Goal: Task Accomplishment & Management: Manage account settings

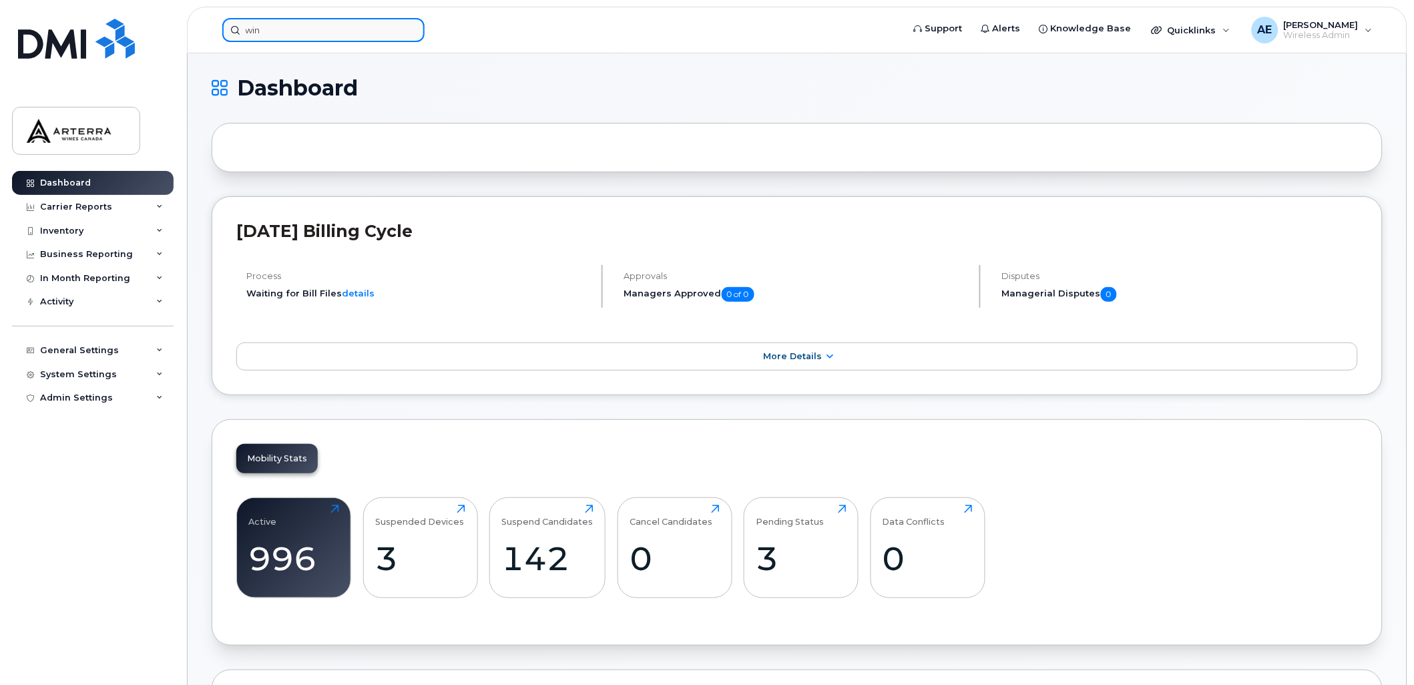
click at [306, 25] on input "win" at bounding box center [323, 30] width 202 height 24
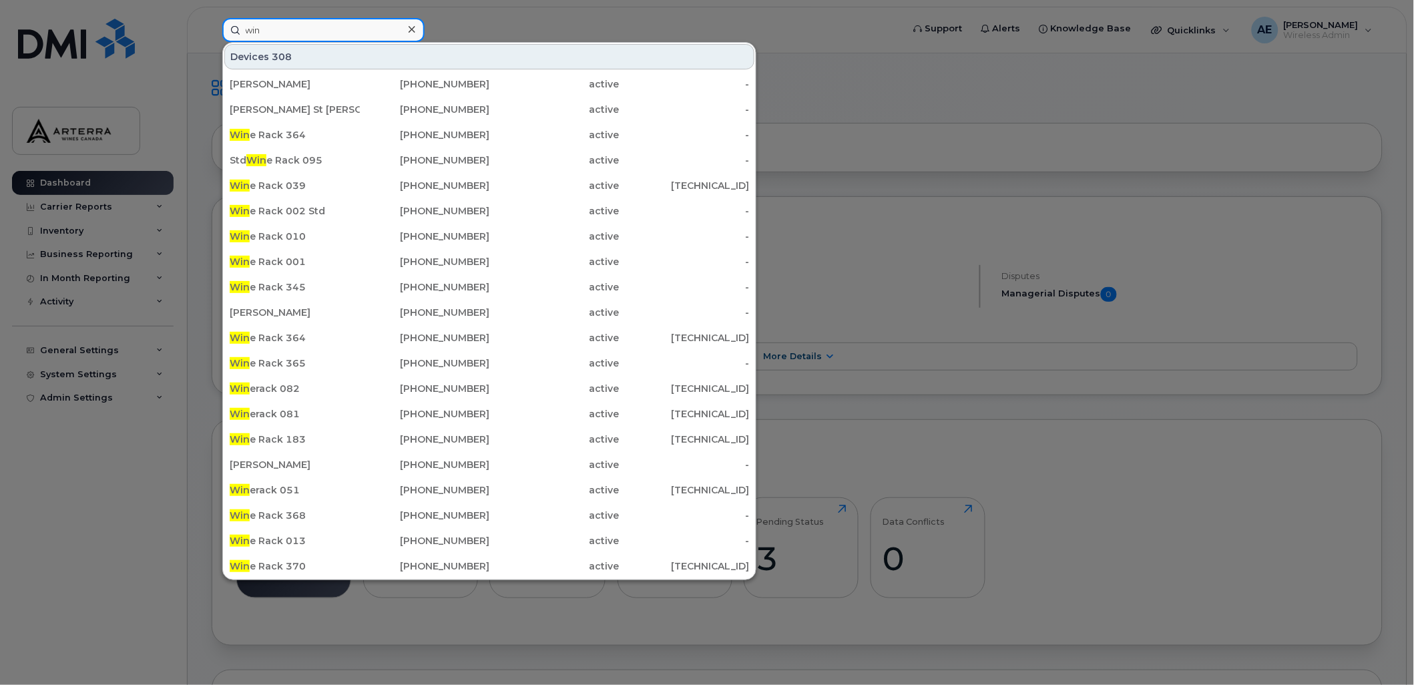
click at [306, 25] on input "win" at bounding box center [323, 30] width 202 height 24
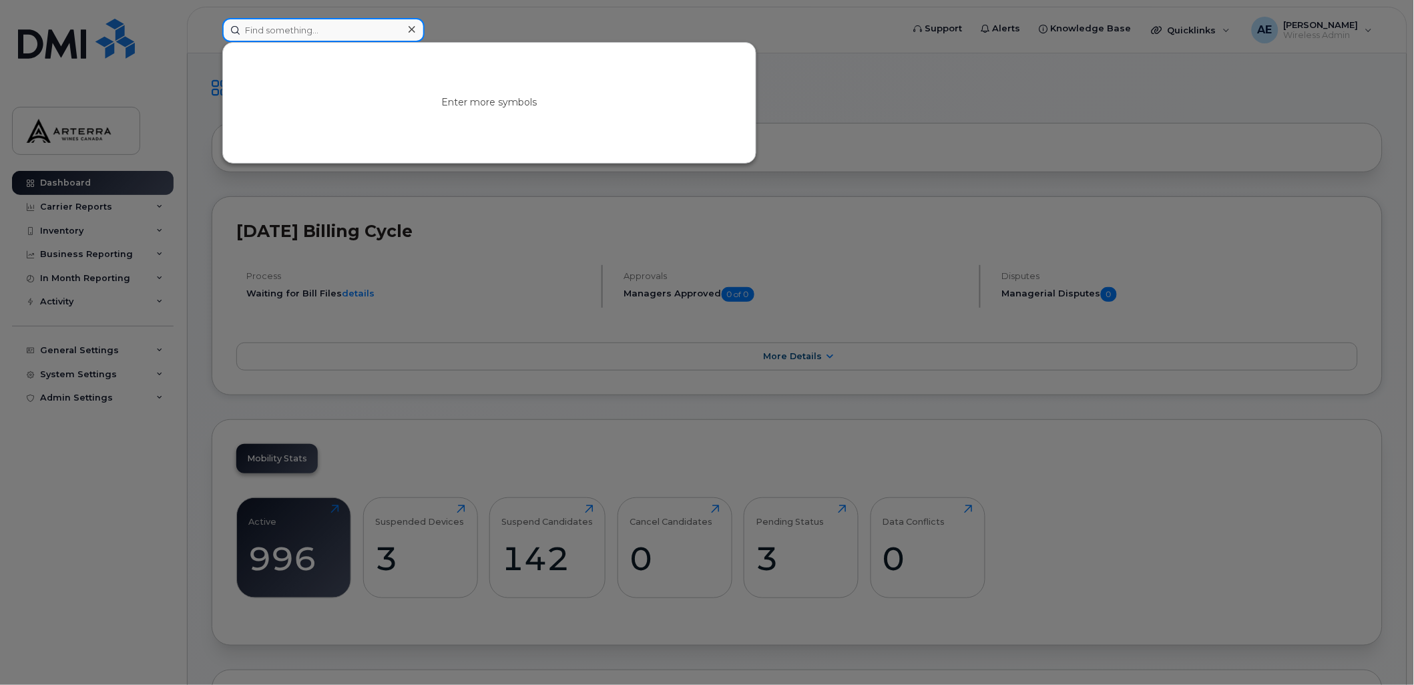
paste input "4382706482"
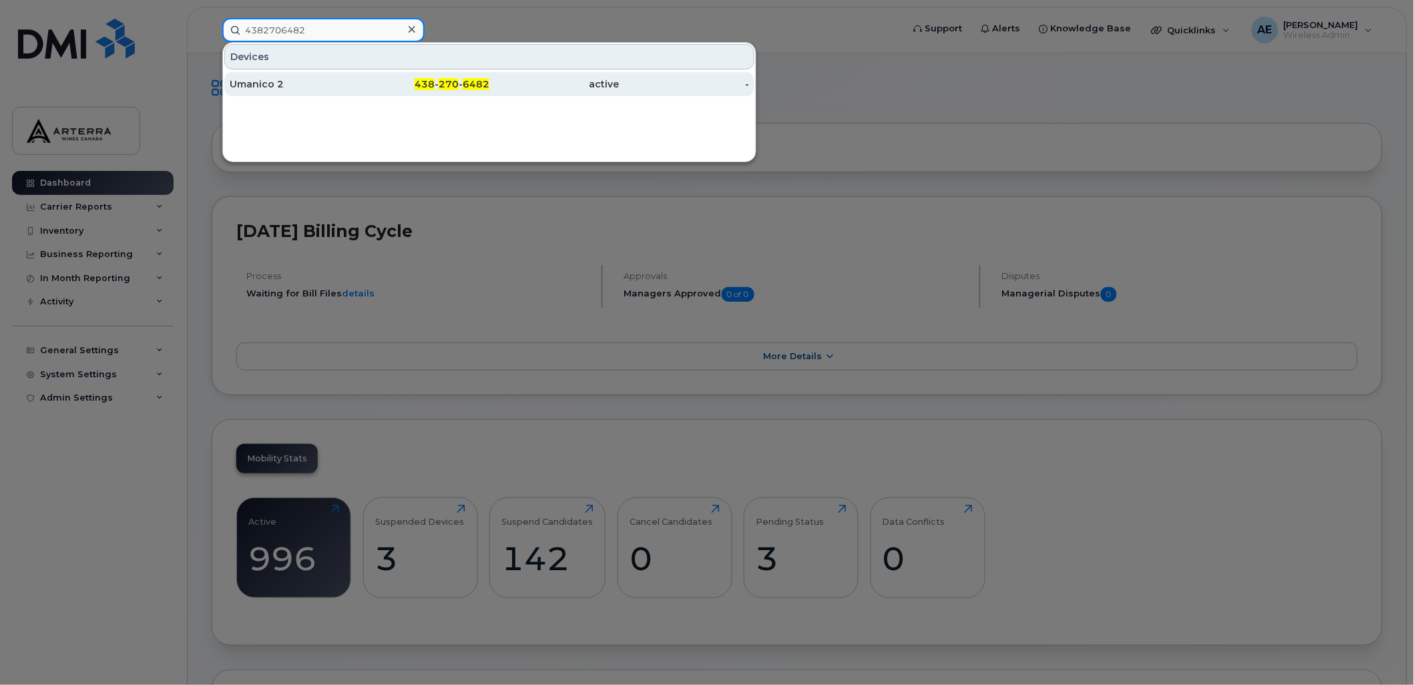
type input "4382706482"
click at [278, 82] on div "Umanico 2" at bounding box center [295, 83] width 130 height 13
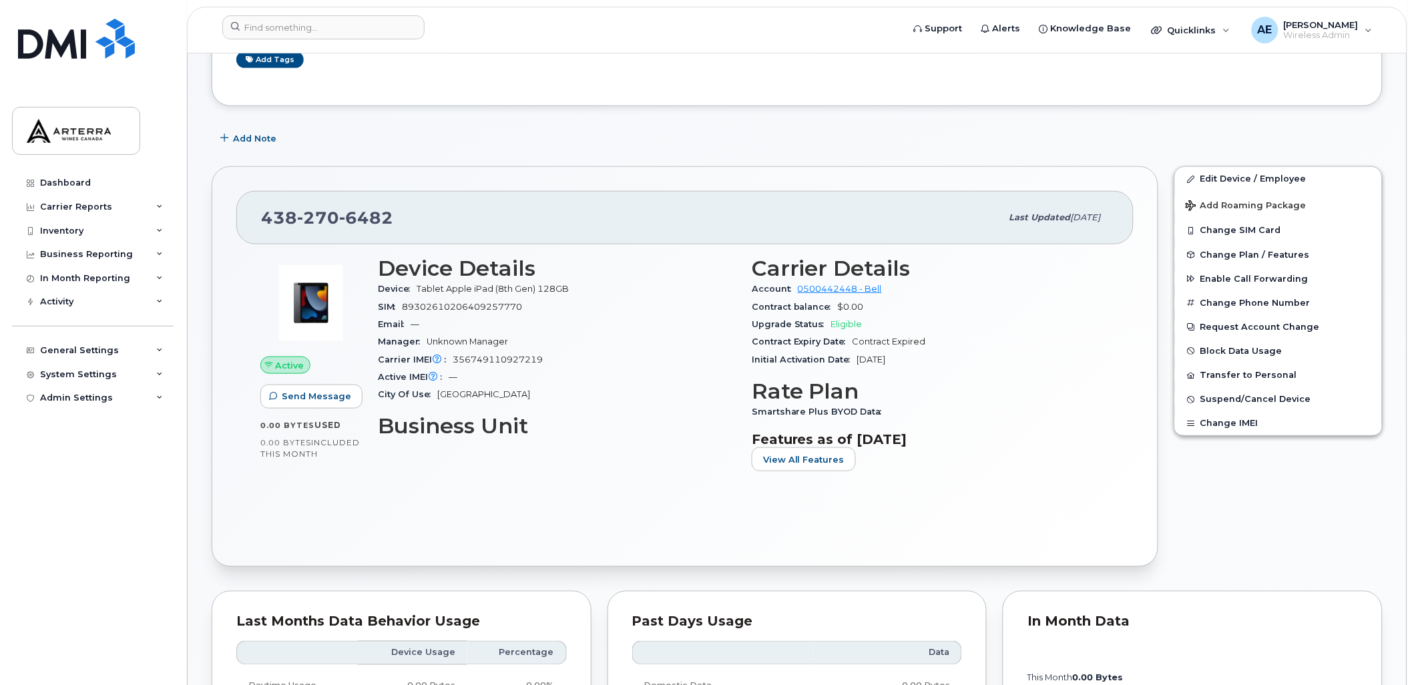
scroll to position [222, 0]
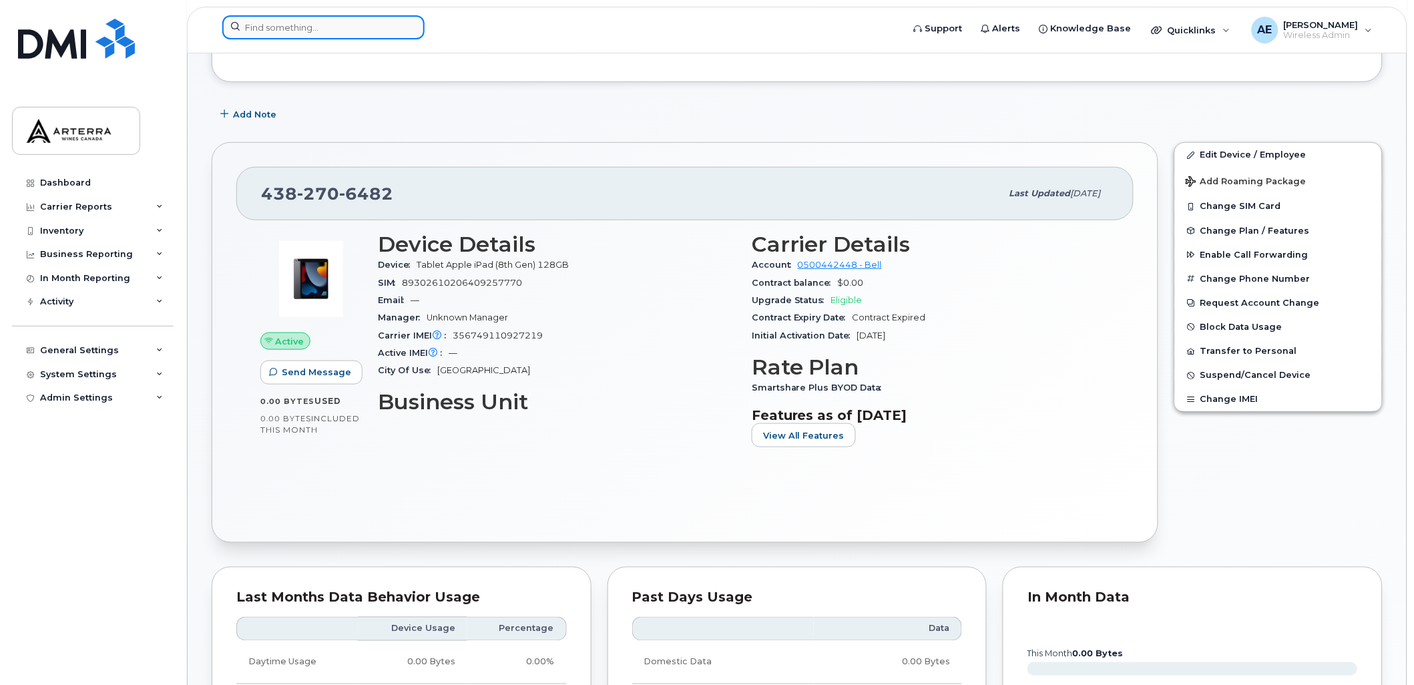
click at [356, 24] on input at bounding box center [323, 27] width 202 height 24
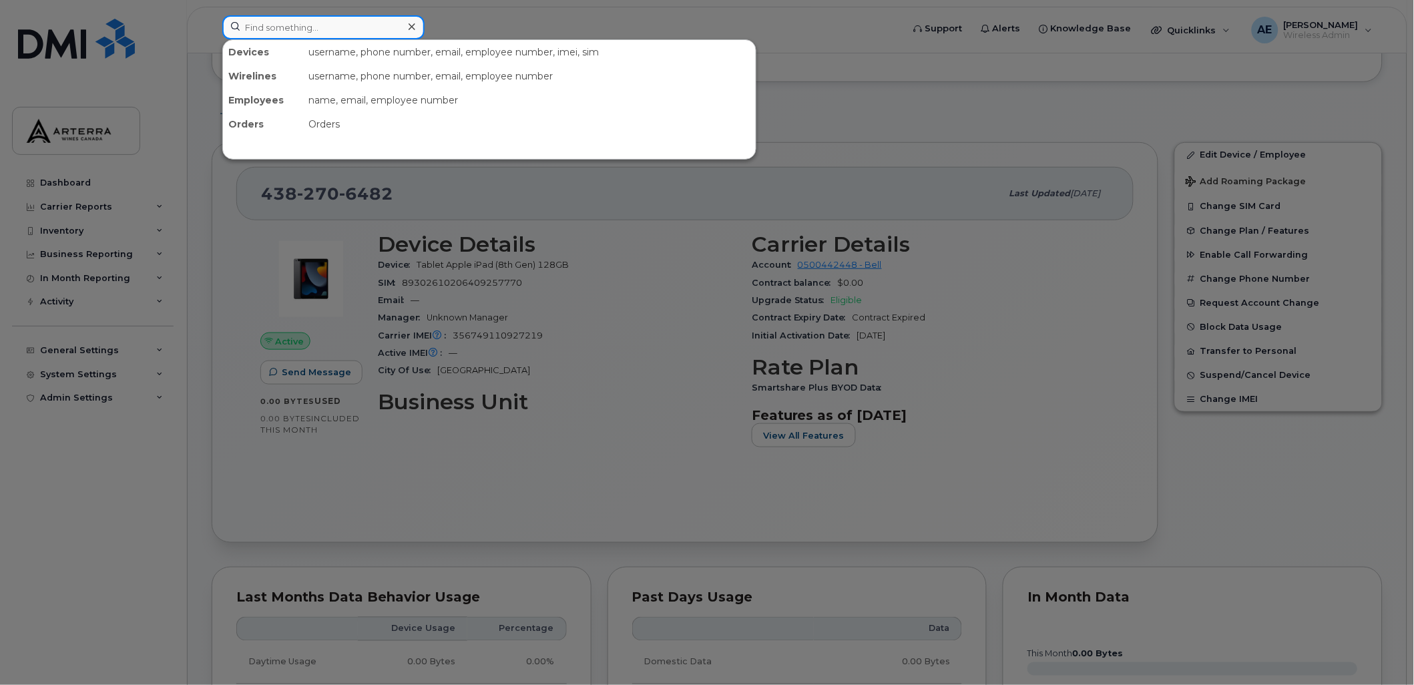
paste input "3435428781"
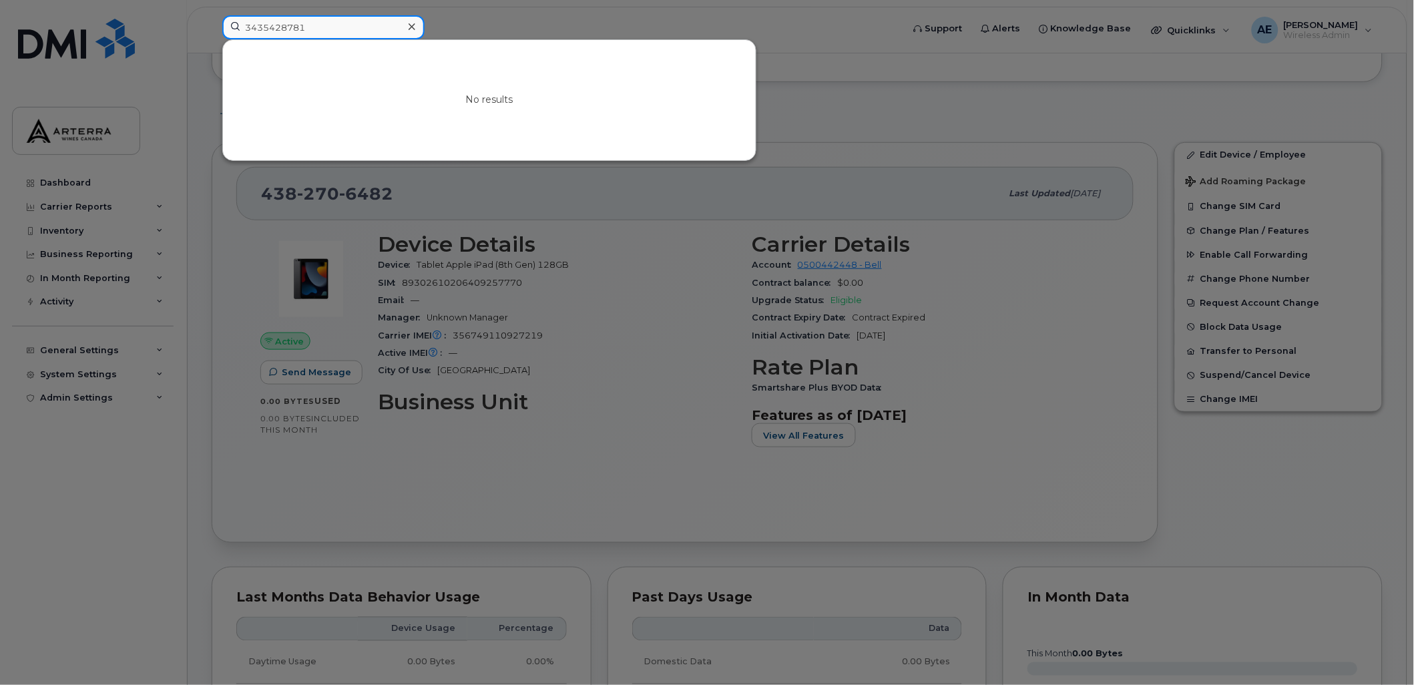
type input "3435428781"
click at [573, 27] on div at bounding box center [707, 342] width 1414 height 685
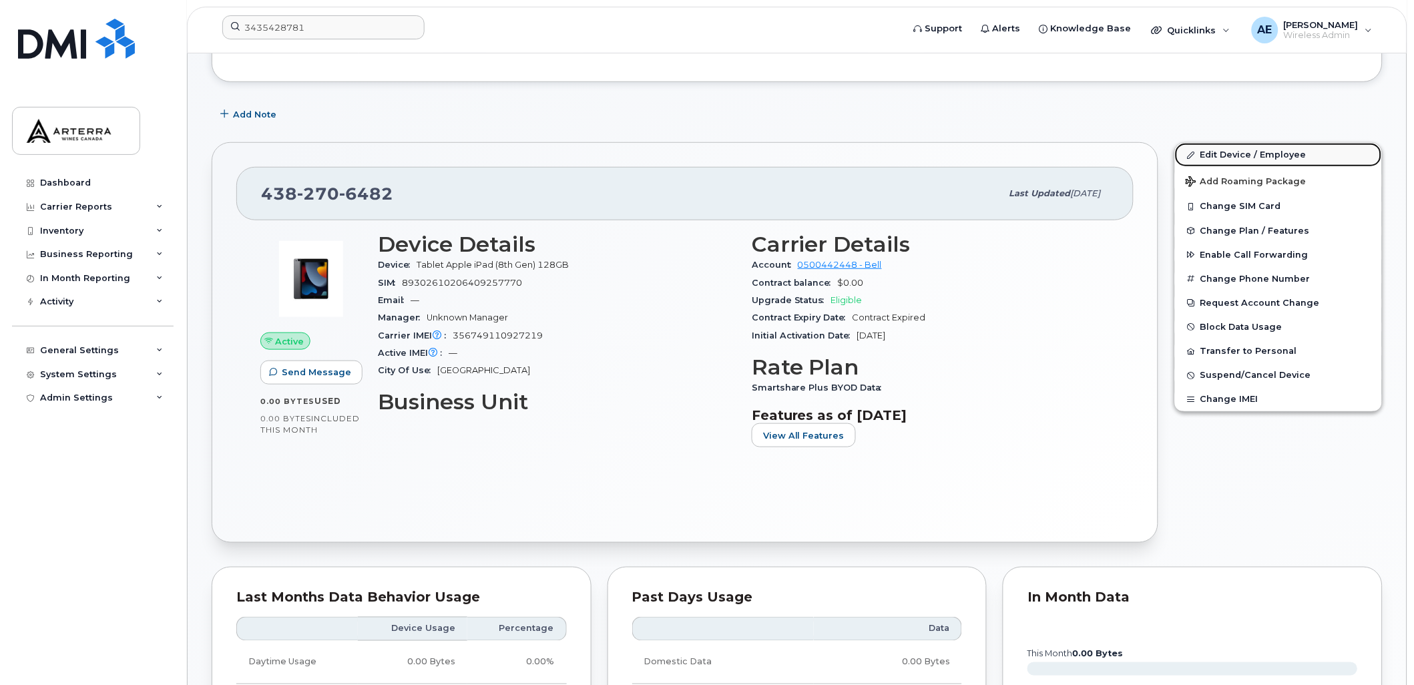
click at [1238, 152] on link "Edit Device / Employee" at bounding box center [1278, 155] width 207 height 24
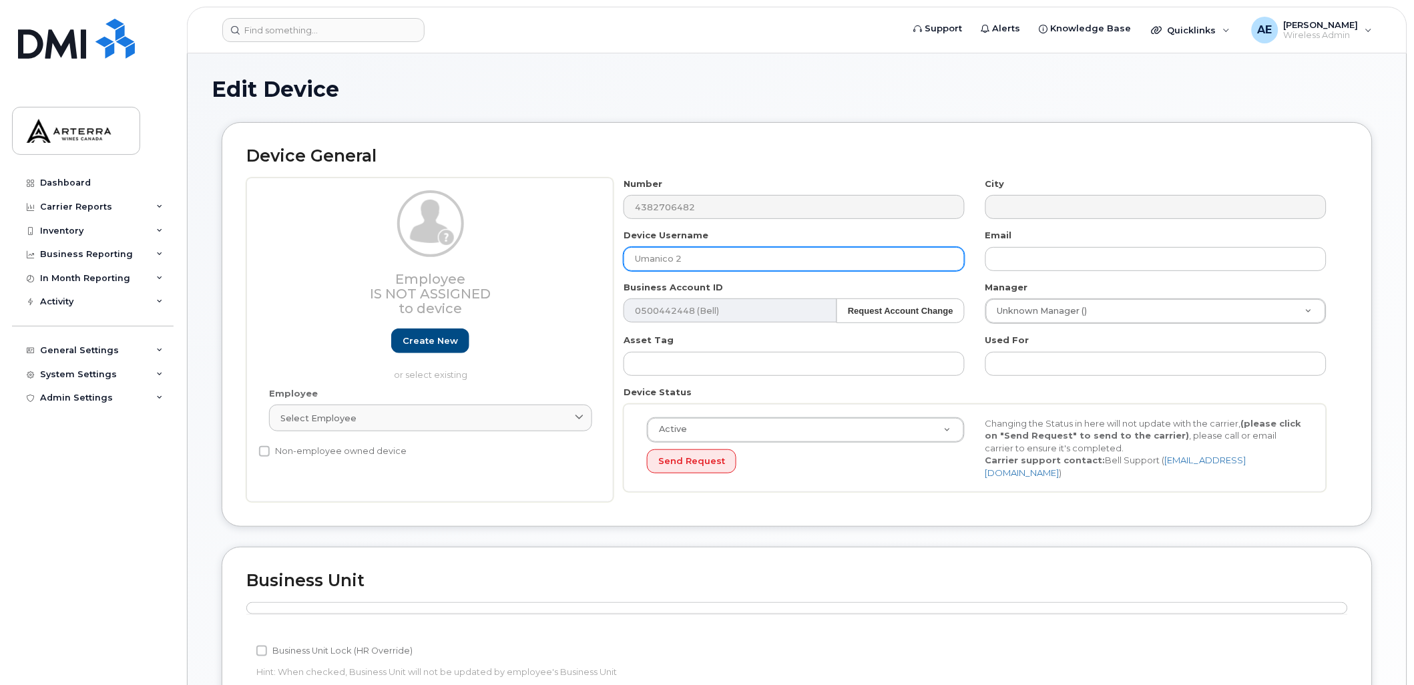
click at [700, 254] on input "Umanico 2" at bounding box center [793, 259] width 341 height 24
drag, startPoint x: 700, startPoint y: 258, endPoint x: 619, endPoint y: 250, distance: 80.5
click at [619, 250] on div "Device Username Umanico 2" at bounding box center [794, 250] width 362 height 42
click at [726, 258] on input "Wine Rack 368" at bounding box center [793, 259] width 341 height 24
type input "Wine Rack 375"
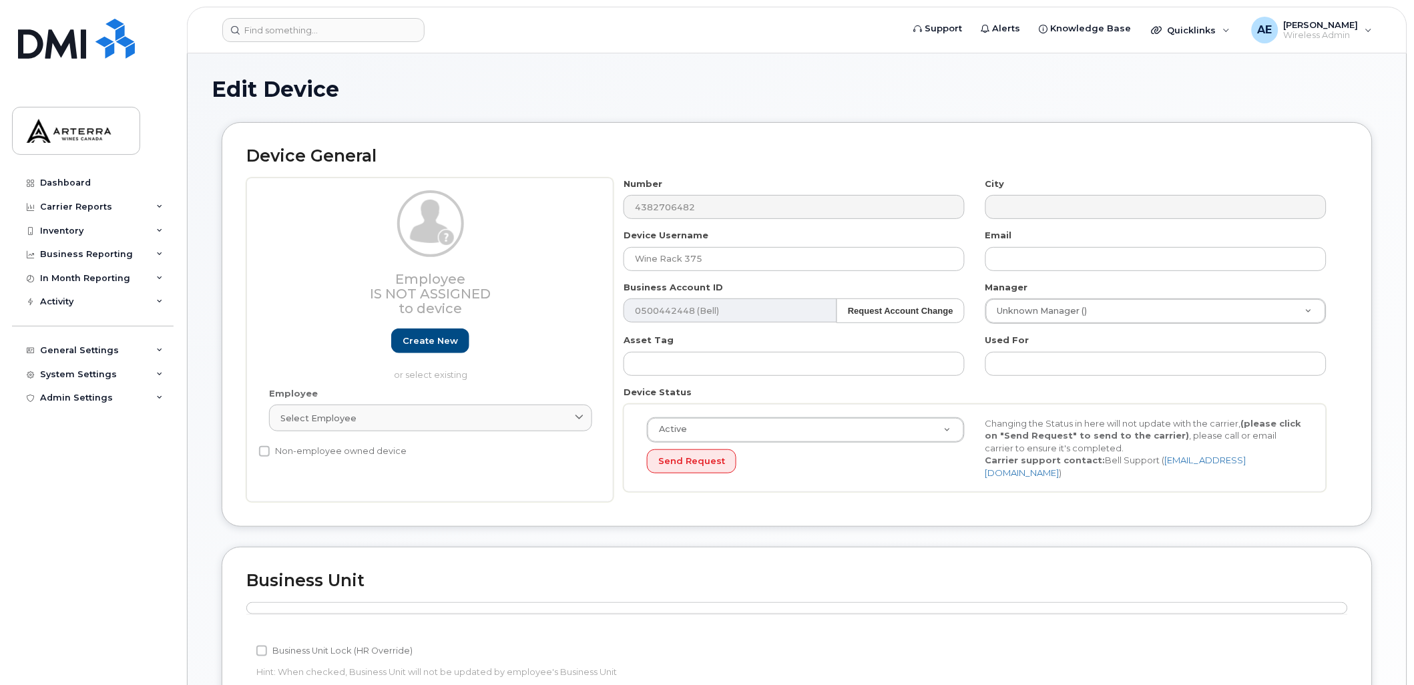
click at [779, 150] on h2 "Device General" at bounding box center [796, 156] width 1101 height 19
click at [1058, 257] on input "text" at bounding box center [1155, 259] width 341 height 24
type input "[PERSON_NAME][EMAIL_ADDRESS][PERSON_NAME][DOMAIN_NAME]"
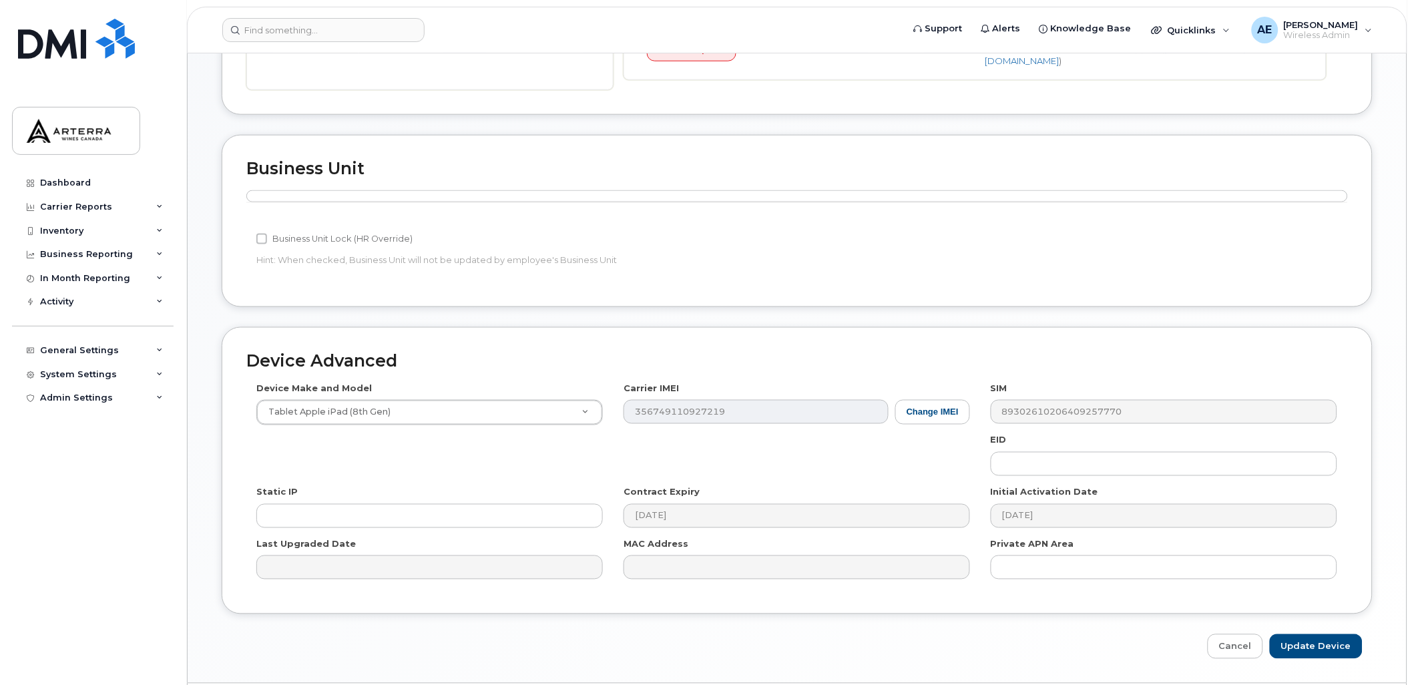
scroll to position [448, 0]
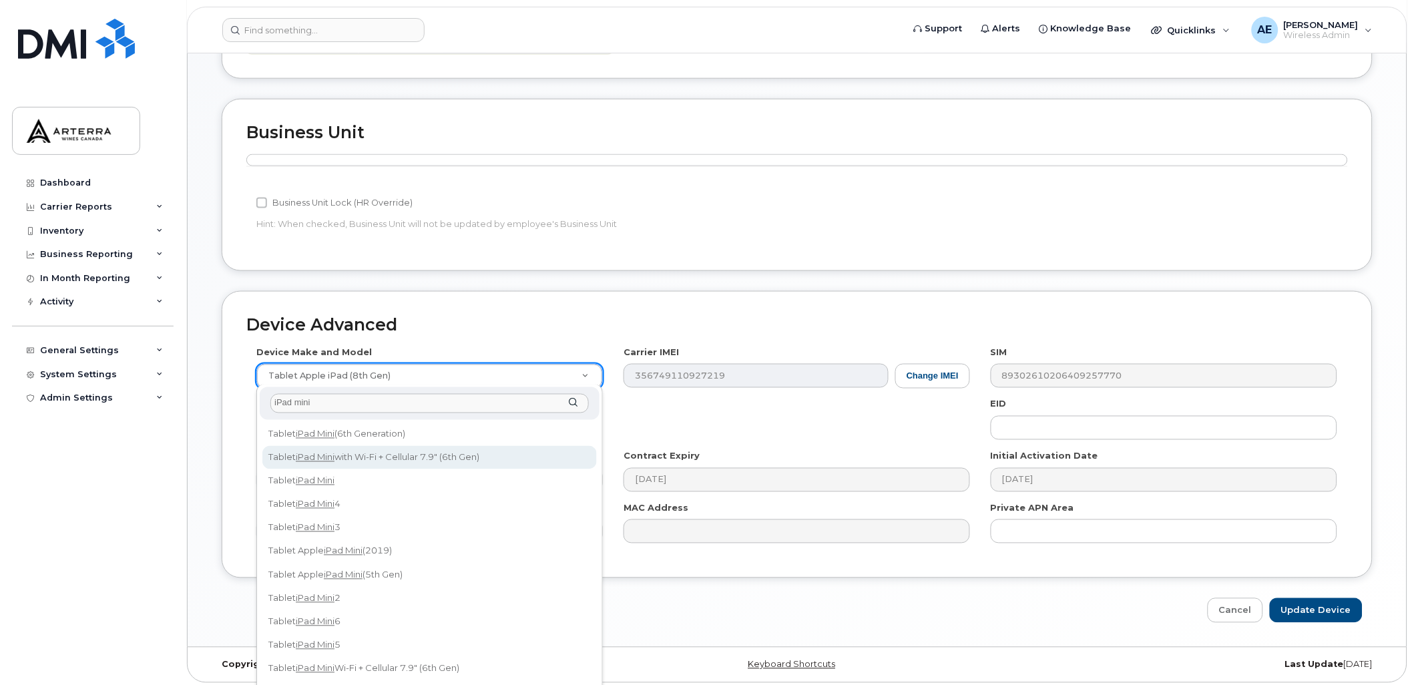
type input "iPad mini"
select select "3047"
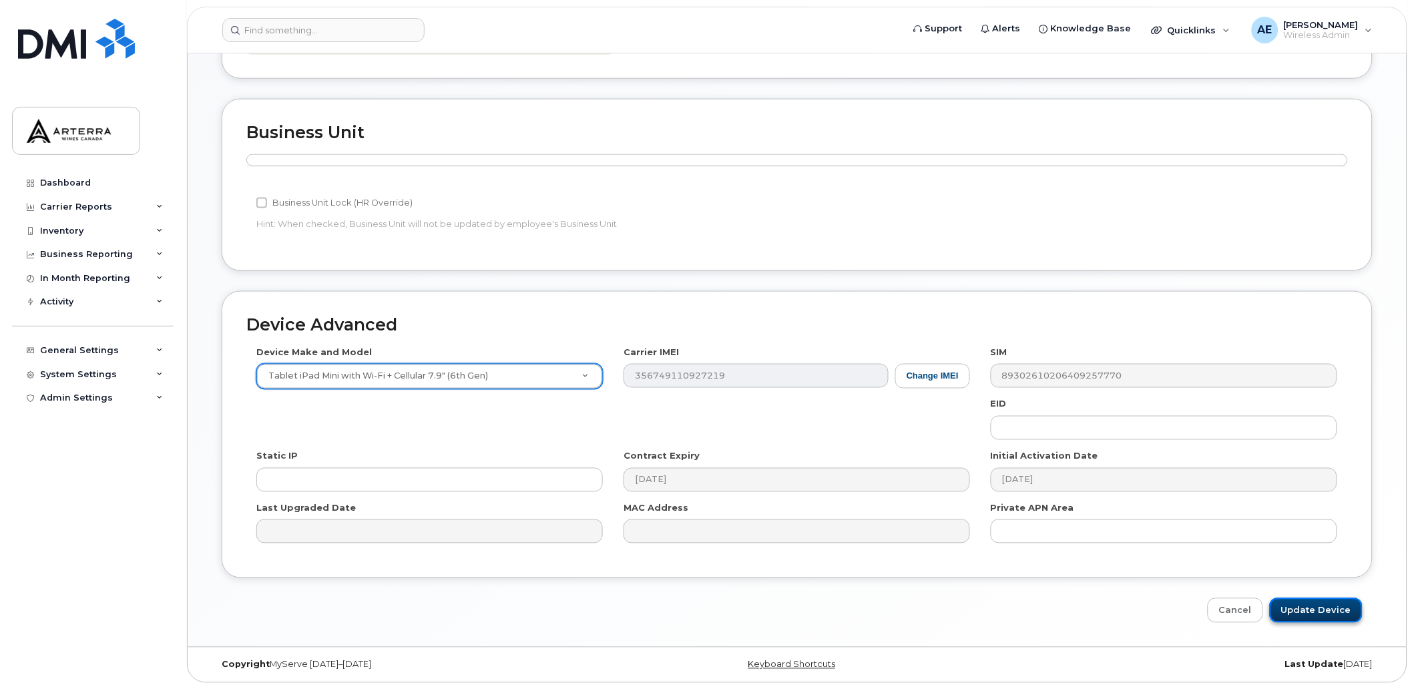
click at [1331, 603] on input "Update Device" at bounding box center [1316, 610] width 93 height 25
type input "Saving..."
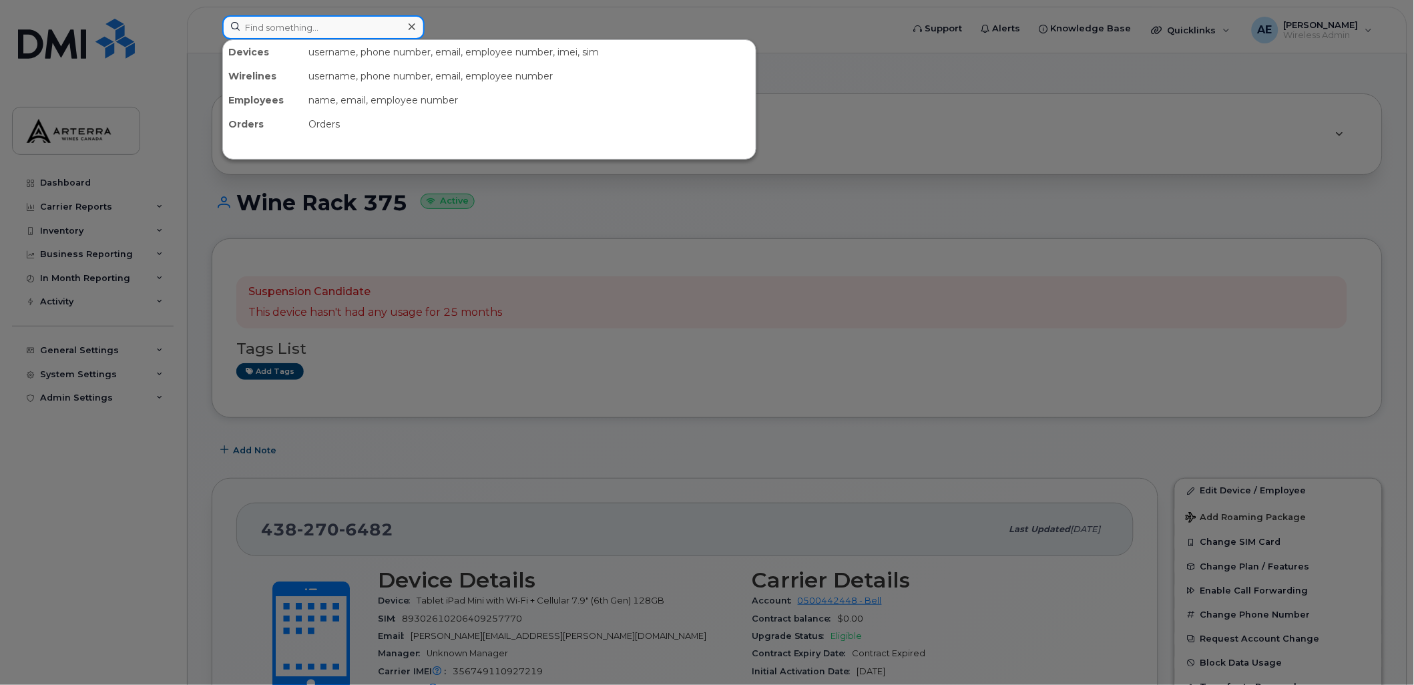
paste input "[PERSON_NAME]"
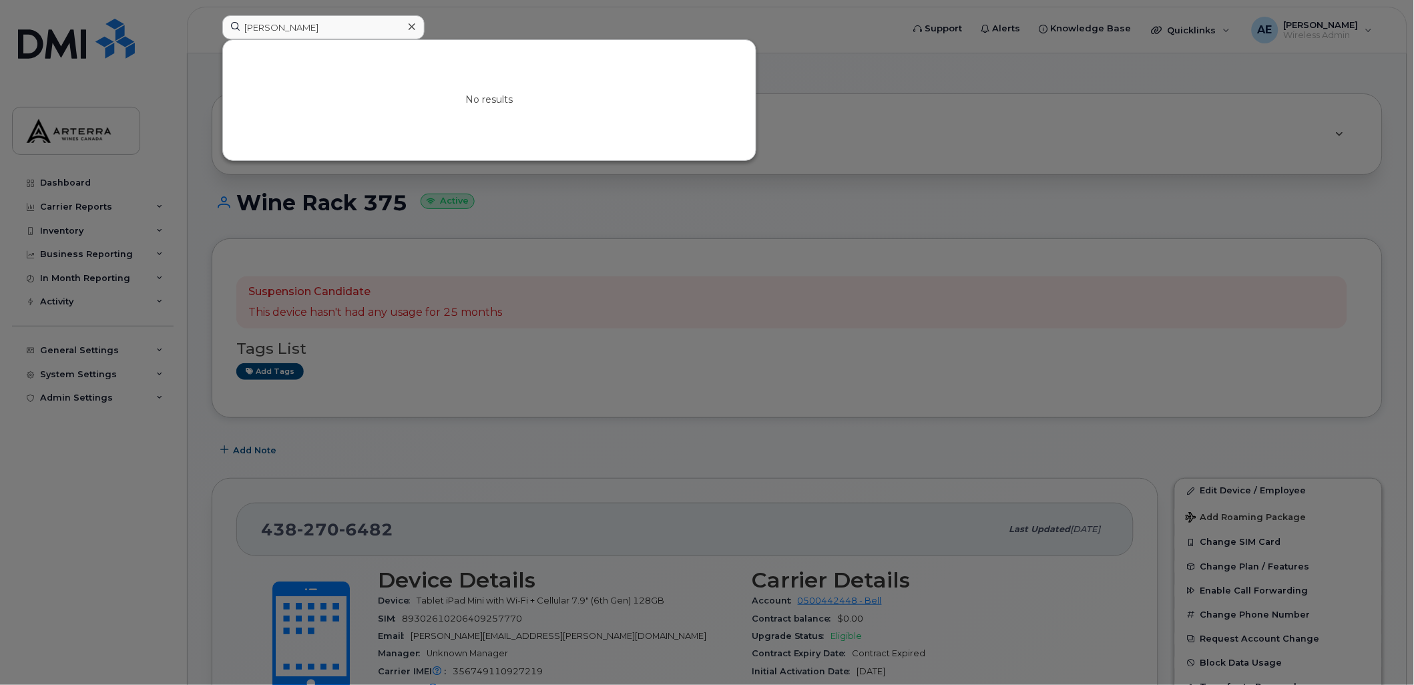
click at [515, 23] on div at bounding box center [707, 342] width 1414 height 685
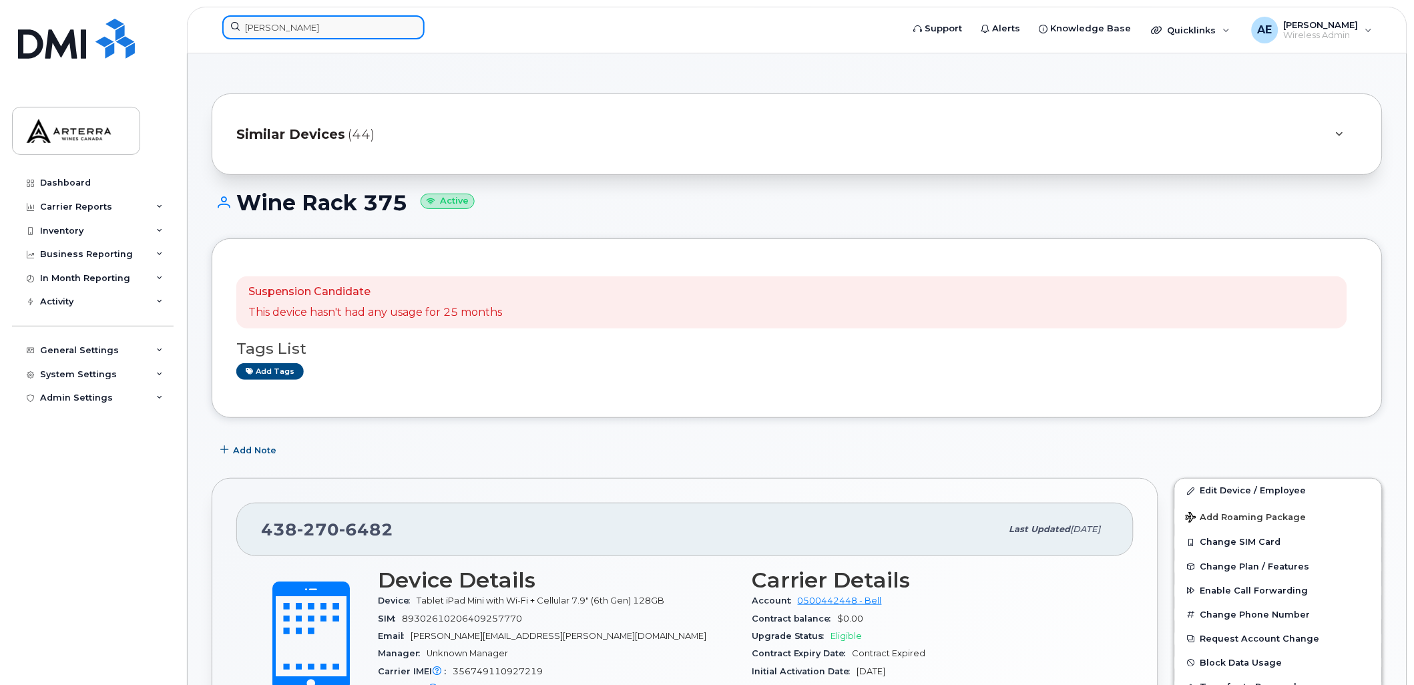
click at [324, 21] on input "[PERSON_NAME]" at bounding box center [323, 27] width 202 height 24
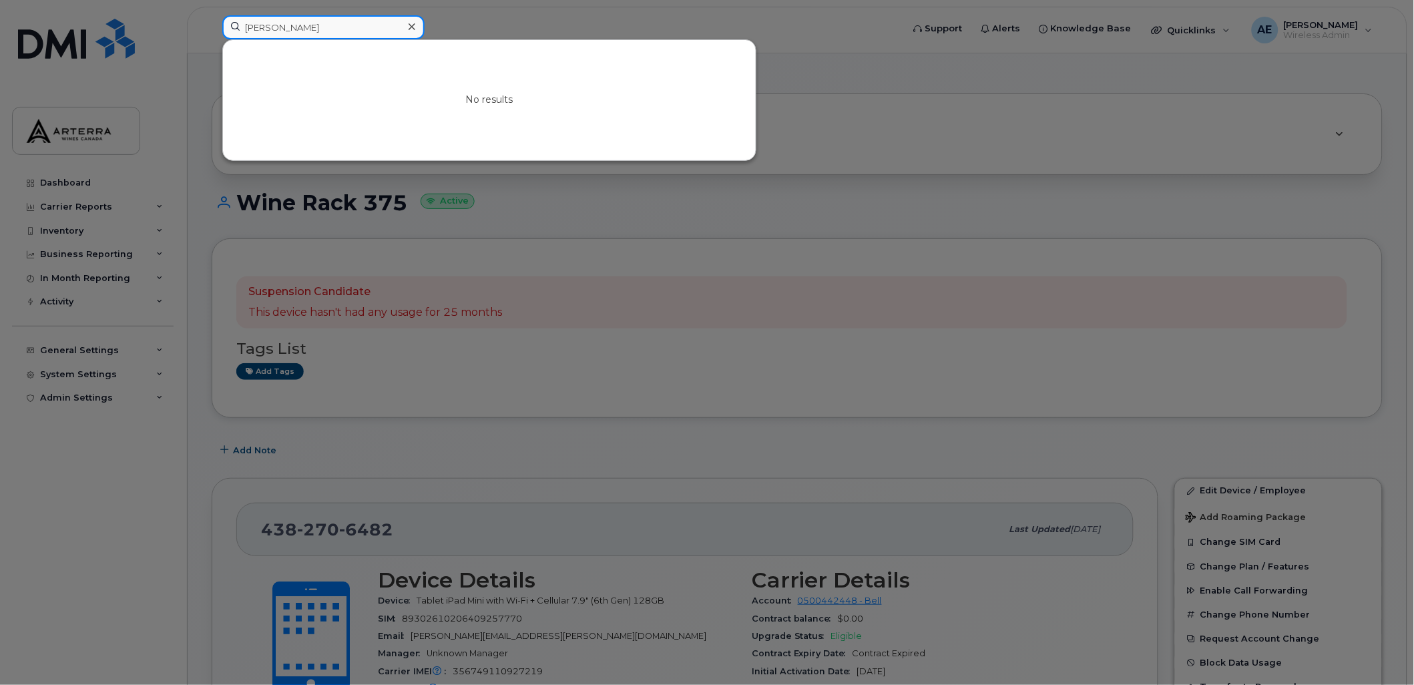
drag, startPoint x: 324, startPoint y: 21, endPoint x: 208, endPoint y: 31, distance: 117.2
click at [212, 31] on div "[PERSON_NAME] No results" at bounding box center [558, 29] width 693 height 29
paste input "[PERSON_NAME]"
click at [869, 55] on div at bounding box center [707, 342] width 1414 height 685
drag, startPoint x: 372, startPoint y: 19, endPoint x: 238, endPoint y: 17, distance: 134.2
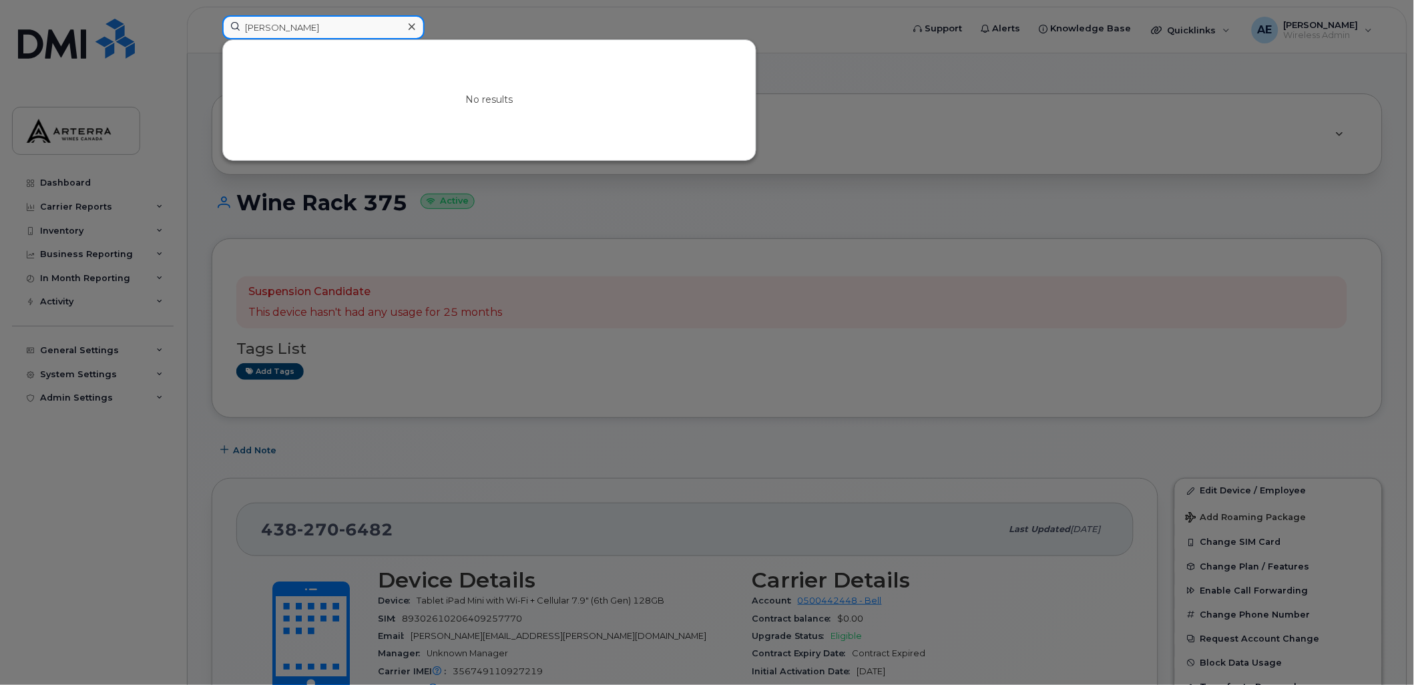
click at [238, 17] on input "[PERSON_NAME]" at bounding box center [323, 27] width 202 height 24
paste input "[PERSON_NAME]"
drag, startPoint x: 318, startPoint y: 24, endPoint x: 174, endPoint y: 23, distance: 143.5
click at [212, 23] on div "[PERSON_NAME] No results" at bounding box center [558, 29] width 693 height 29
paste input "[PERSON_NAME]"
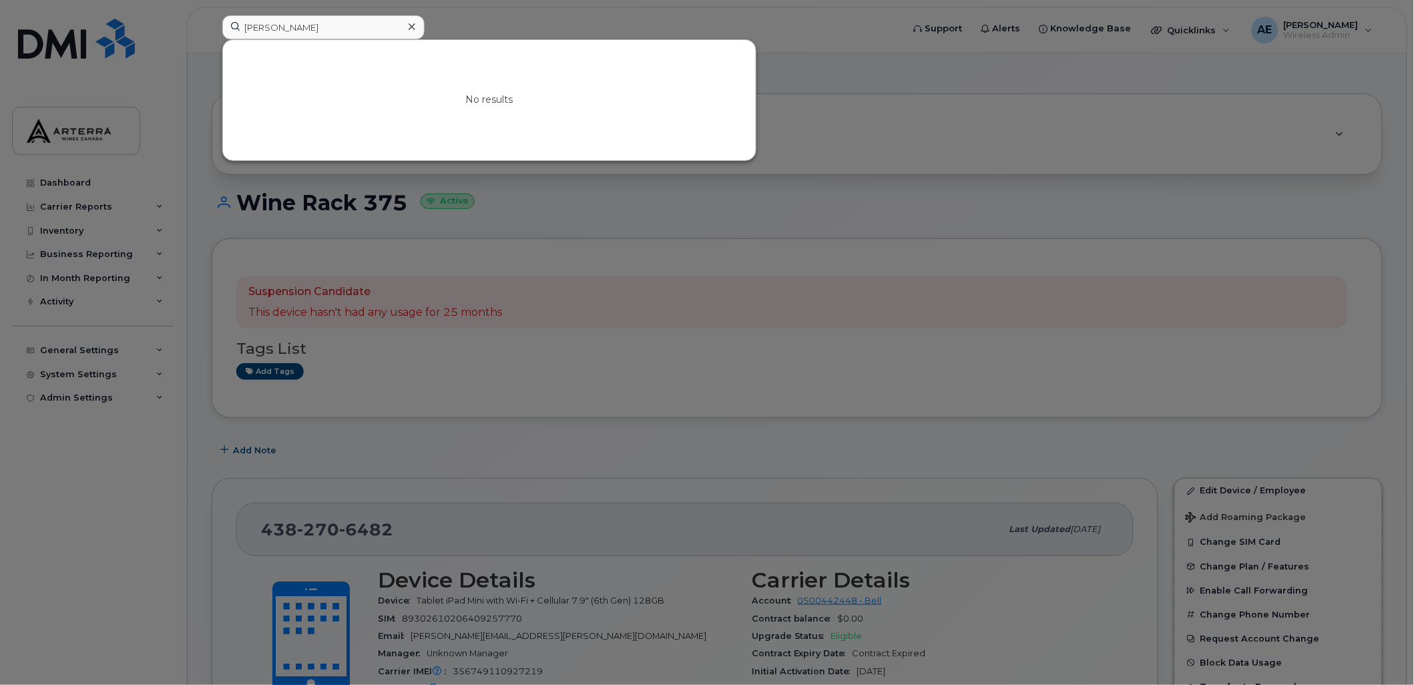
click at [615, 31] on div at bounding box center [707, 342] width 1414 height 685
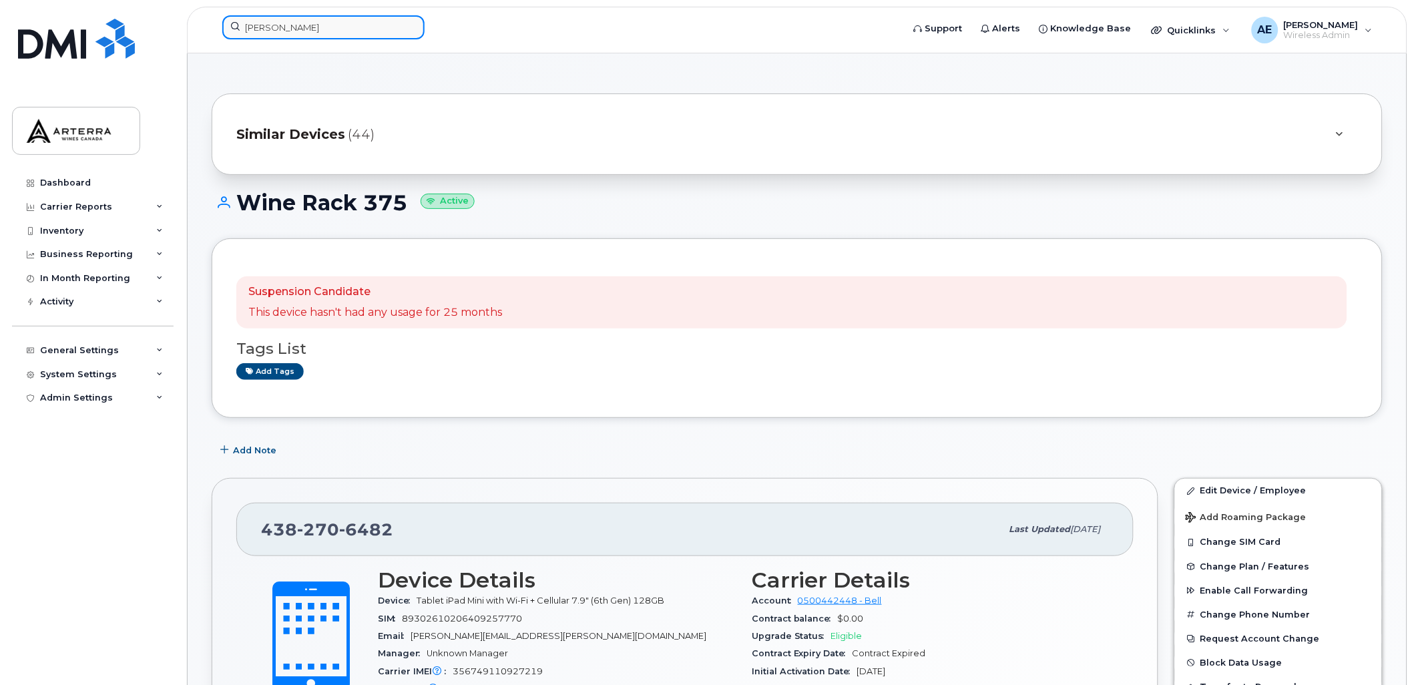
click at [324, 23] on input "[PERSON_NAME]" at bounding box center [323, 27] width 202 height 24
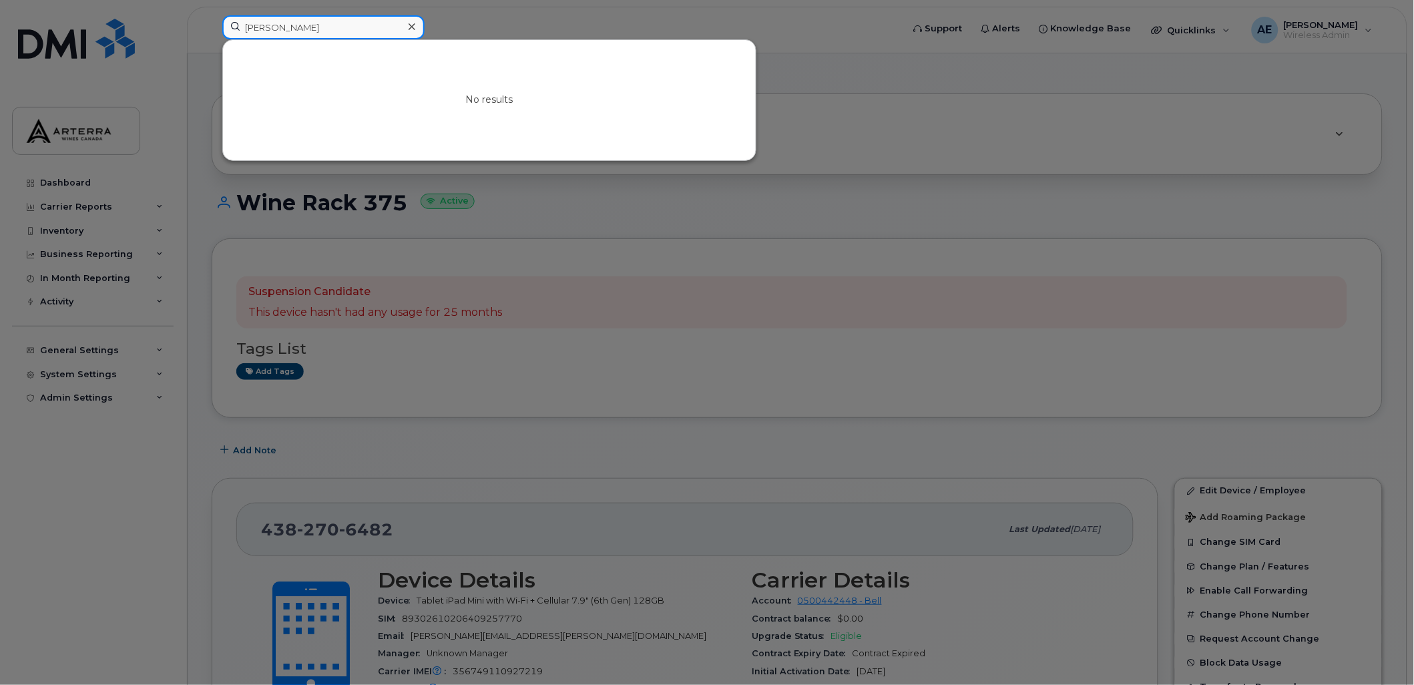
click at [324, 23] on input "[PERSON_NAME]" at bounding box center [323, 27] width 202 height 24
paste input "[PERSON_NAME]"
drag, startPoint x: 350, startPoint y: 25, endPoint x: 178, endPoint y: 24, distance: 172.9
click at [212, 24] on div "[PERSON_NAME] No results" at bounding box center [558, 29] width 693 height 29
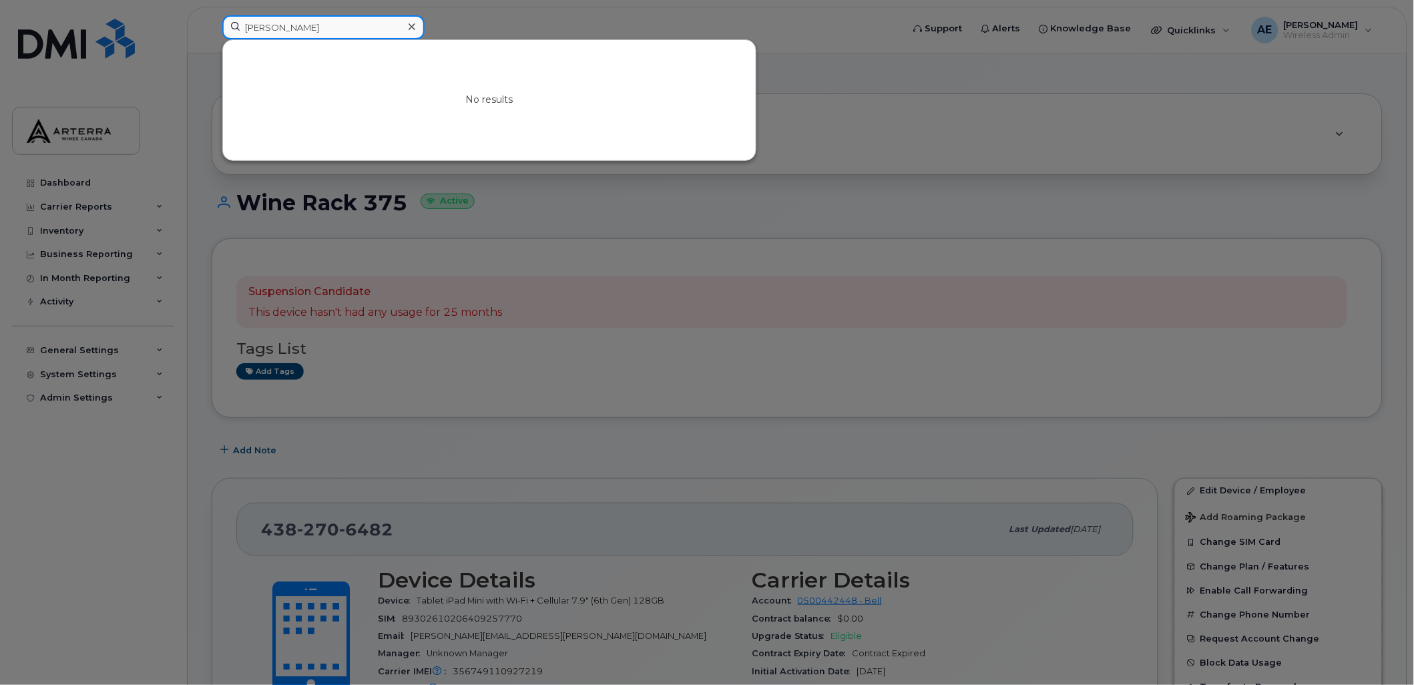
paste input "[PERSON_NAME]"
type input "[PERSON_NAME]"
click at [601, 19] on div at bounding box center [707, 342] width 1414 height 685
